Goal: Information Seeking & Learning: Learn about a topic

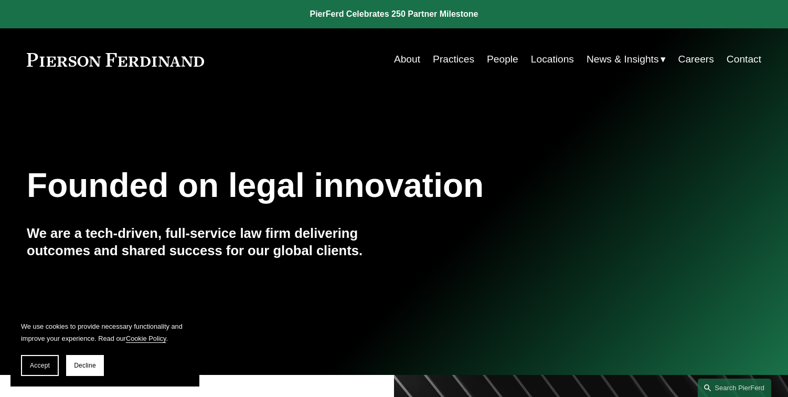
click at [505, 59] on link "People" at bounding box center [502, 59] width 31 height 20
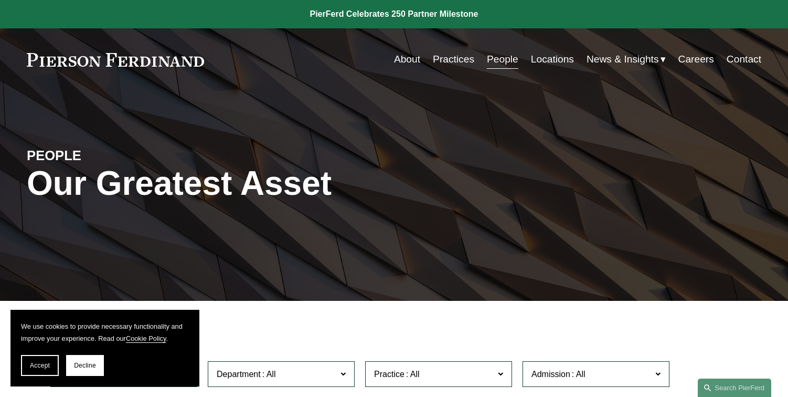
click at [561, 59] on link "Locations" at bounding box center [552, 59] width 43 height 20
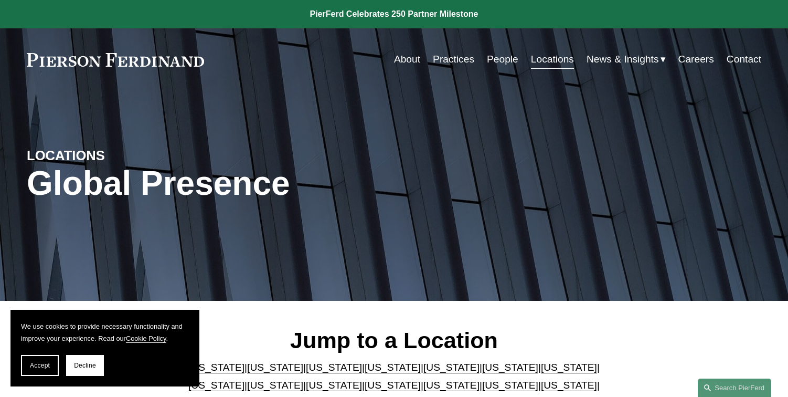
click at [705, 62] on link "Careers" at bounding box center [696, 59] width 36 height 20
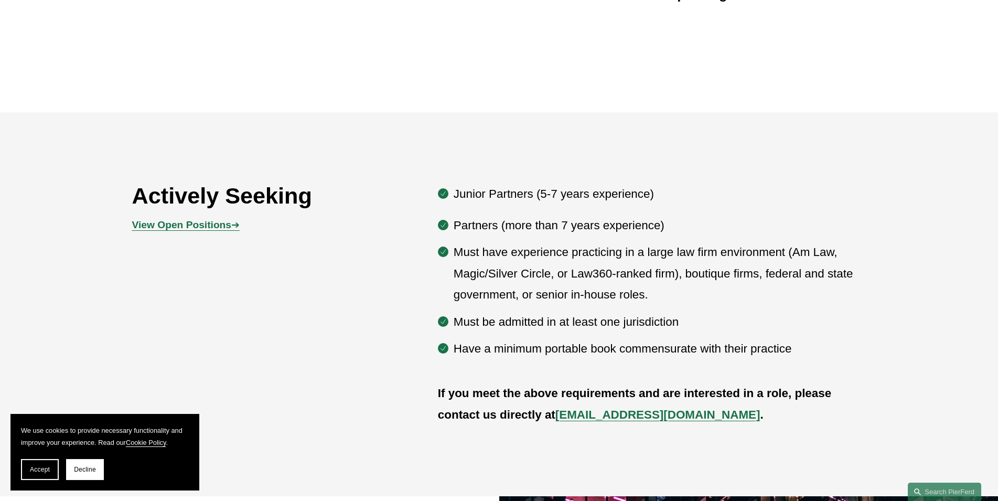
scroll to position [535, 0]
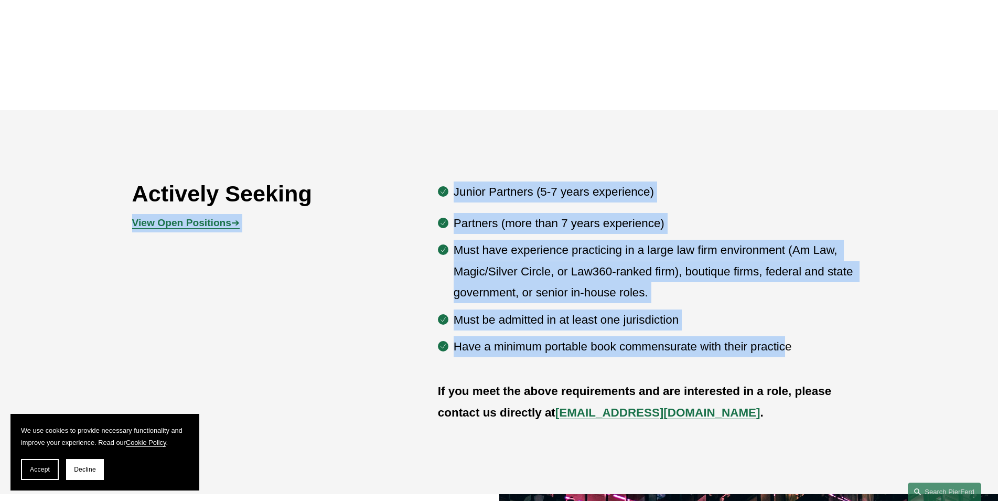
drag, startPoint x: 783, startPoint y: 354, endPoint x: 390, endPoint y: 217, distance: 416.0
click at [390, 217] on div "Actively Seeking View Open Positions ➔ Junior Partners (5-7 years experience) P…" at bounding box center [499, 302] width 998 height 253
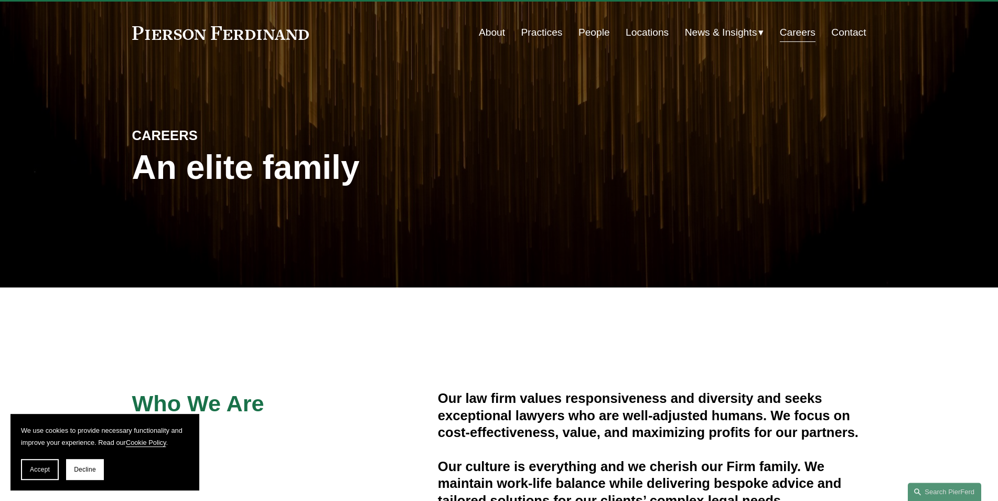
scroll to position [0, 0]
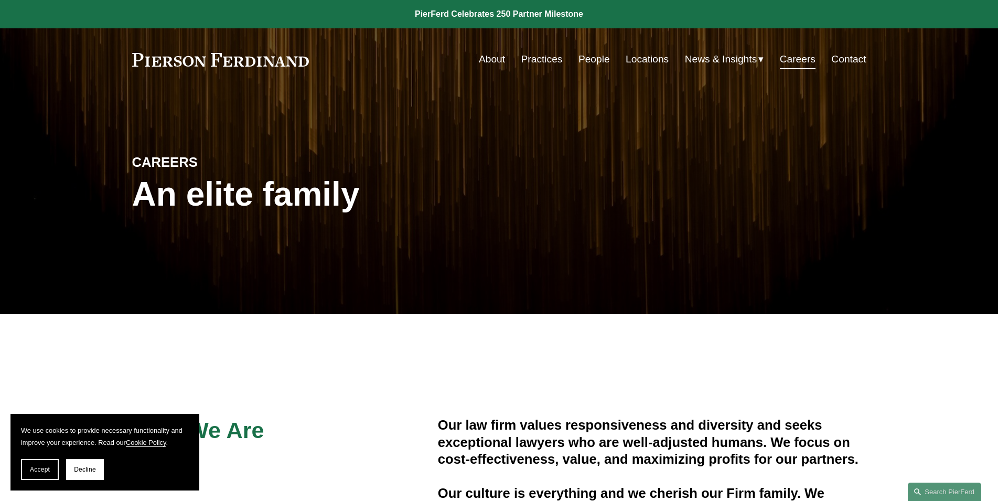
click at [592, 59] on link "People" at bounding box center [594, 59] width 31 height 20
